Goal: Navigation & Orientation: Find specific page/section

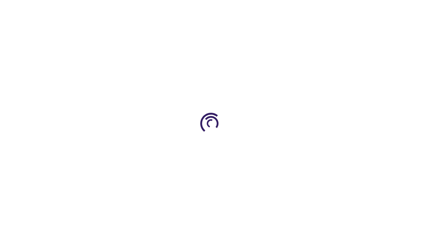
type input "0"
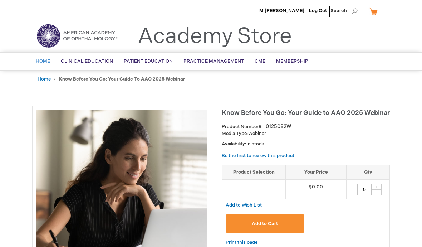
click at [40, 58] on span "Home" at bounding box center [43, 61] width 14 height 6
click at [46, 59] on span "Home" at bounding box center [43, 61] width 14 height 6
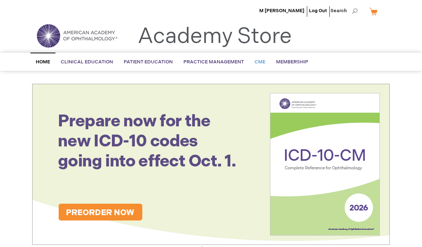
click at [258, 60] on span "CME" at bounding box center [259, 62] width 11 height 6
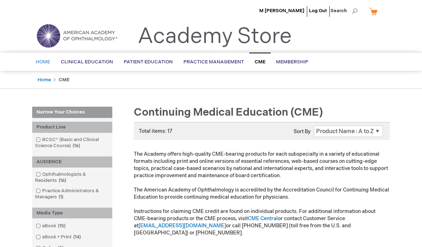
click at [43, 60] on span "Home" at bounding box center [43, 62] width 14 height 6
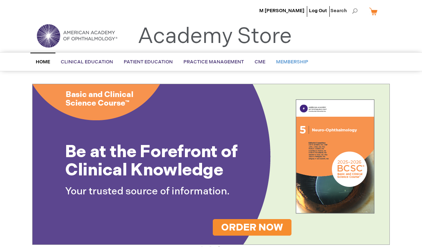
click at [289, 63] on span "Membership" at bounding box center [292, 62] width 32 height 6
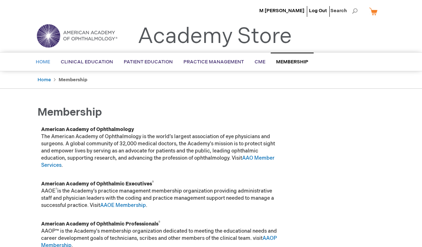
click at [43, 62] on span "Home" at bounding box center [43, 62] width 14 height 6
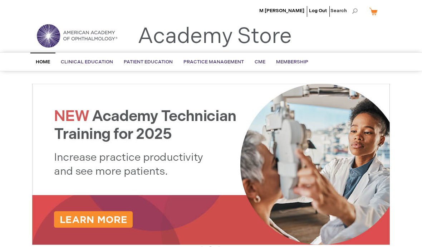
click at [92, 33] on img at bounding box center [77, 36] width 86 height 26
